Goal: Find specific page/section: Find specific page/section

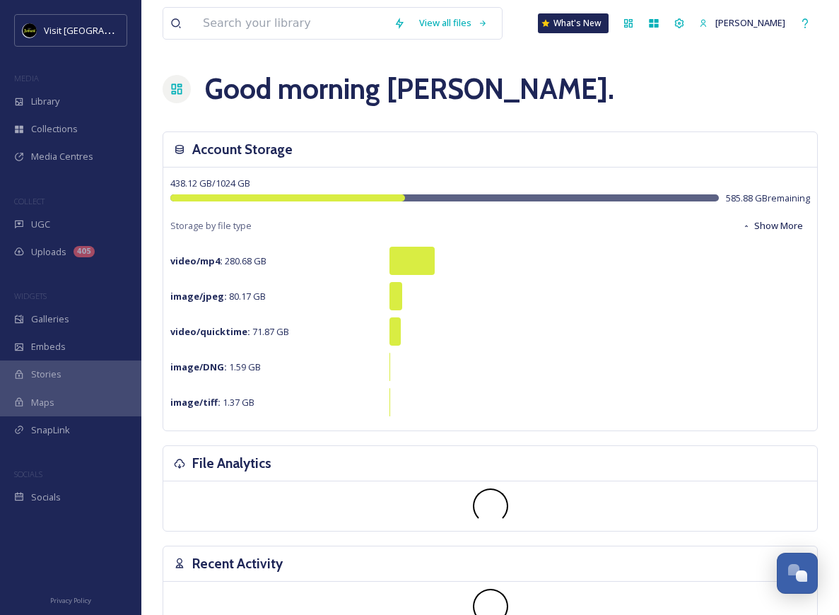
scroll to position [474, 0]
click at [679, 25] on icon at bounding box center [678, 23] width 11 height 11
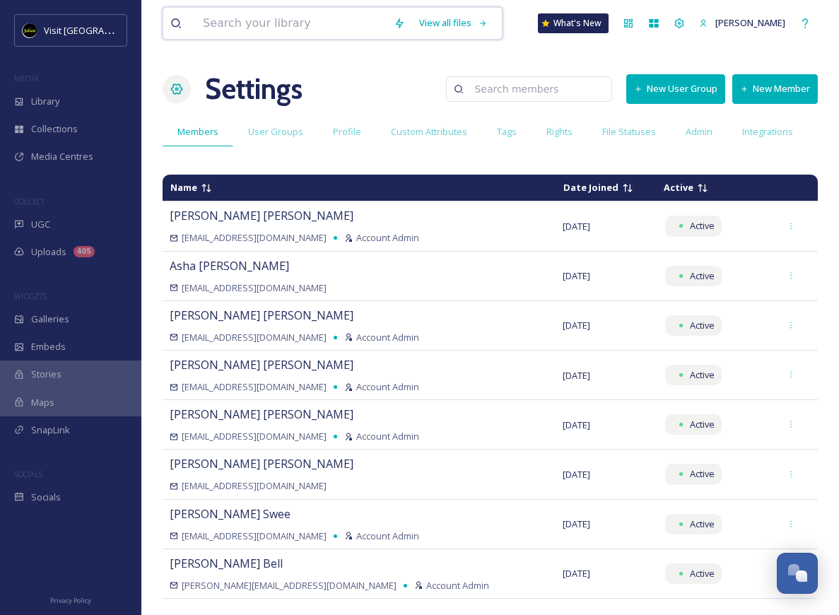
click at [220, 29] on input at bounding box center [291, 23] width 191 height 31
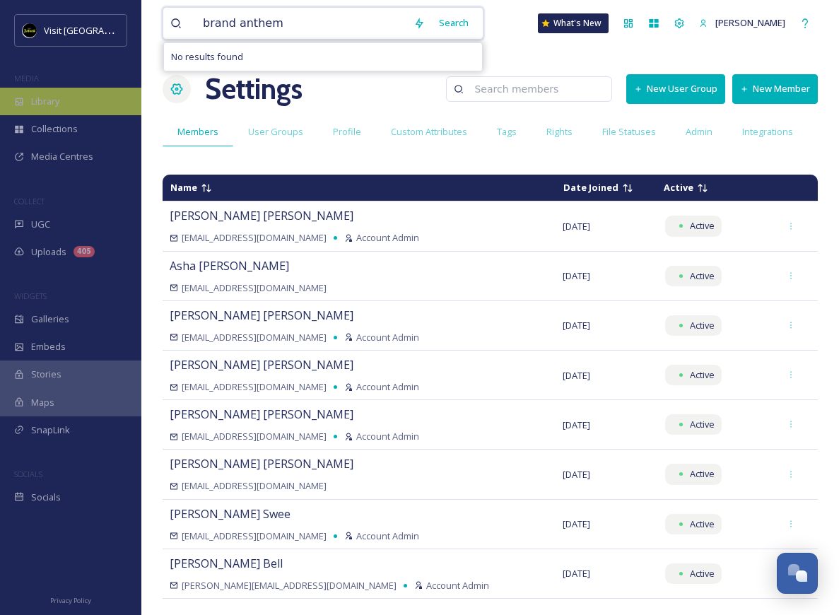
type input "brand anthem"
click at [75, 95] on div "Library" at bounding box center [70, 102] width 141 height 28
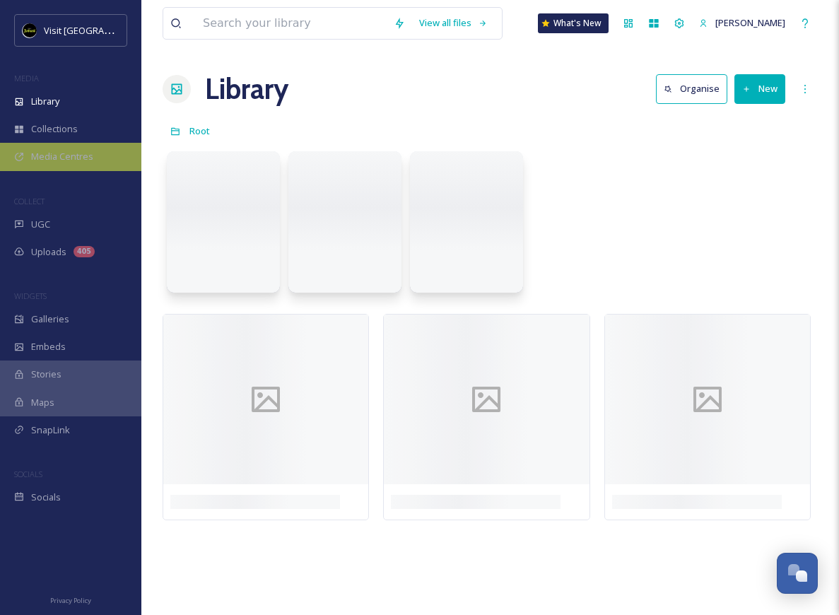
click at [45, 162] on div "Media Centres" at bounding box center [70, 157] width 141 height 28
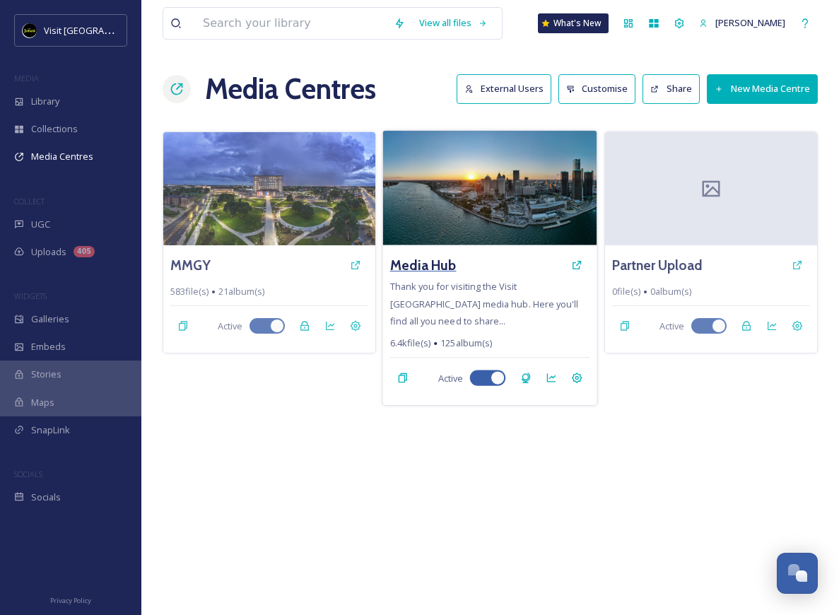
click at [420, 272] on h3 "Media Hub" at bounding box center [423, 264] width 66 height 20
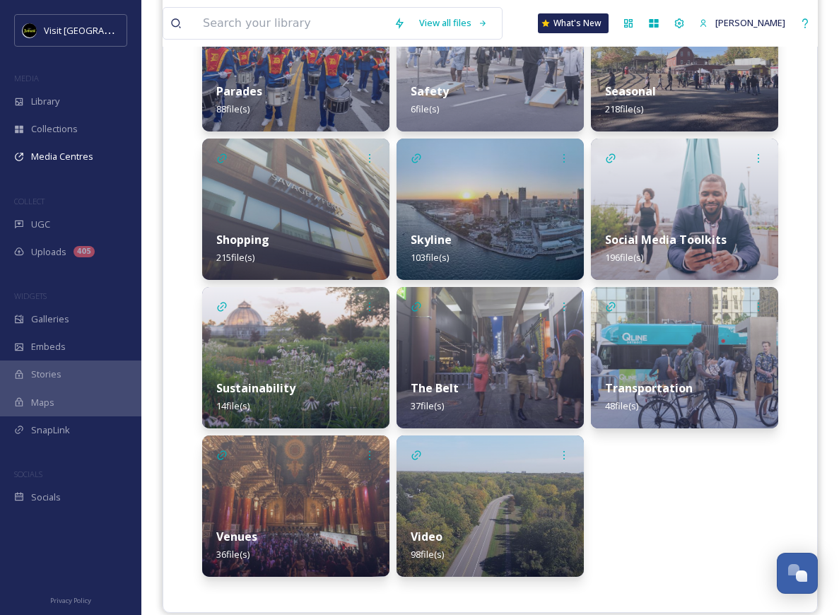
scroll to position [1481, 0]
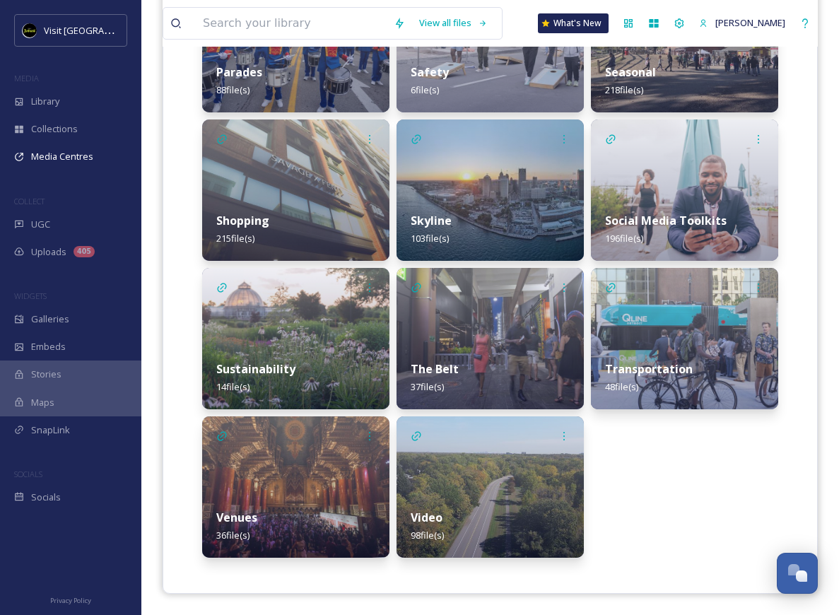
click at [457, 436] on img at bounding box center [489, 486] width 187 height 141
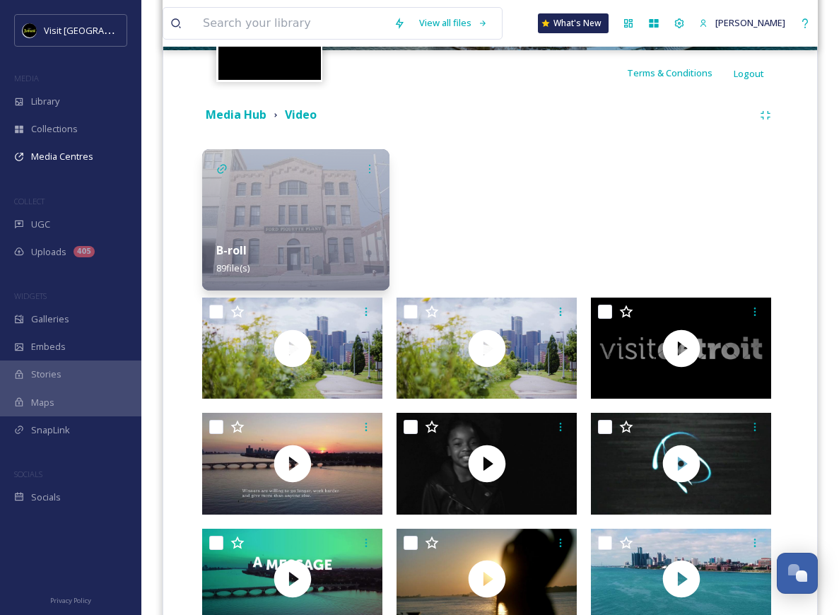
scroll to position [354, 0]
